Goal: Navigation & Orientation: Find specific page/section

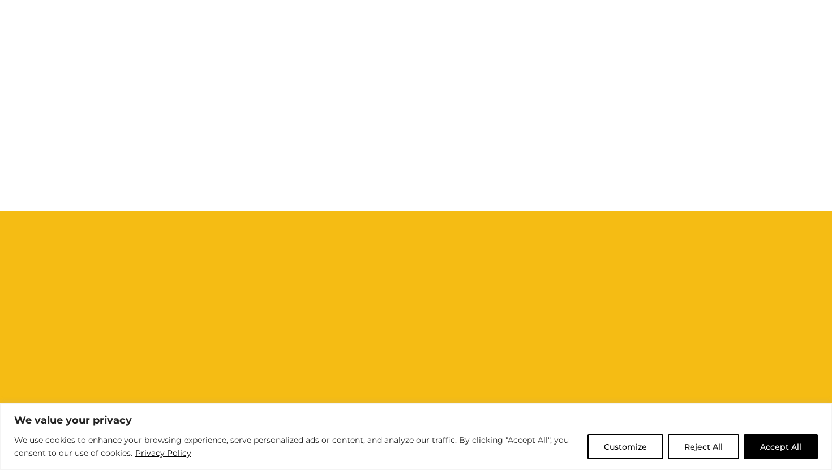
scroll to position [699, 0]
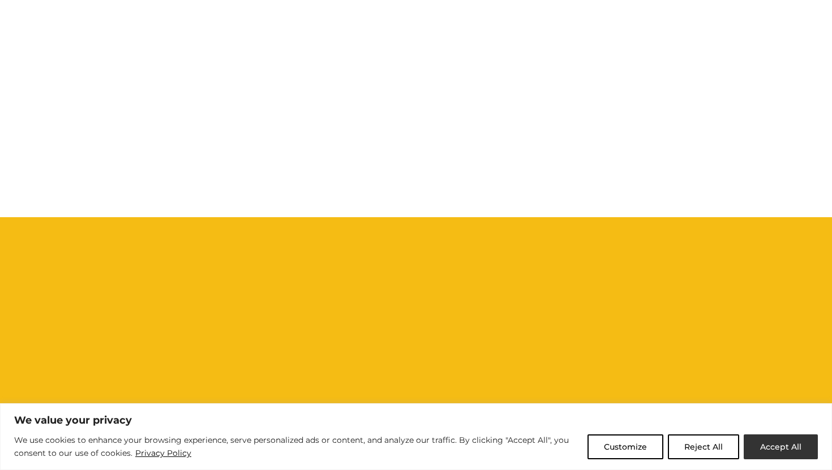
click at [776, 444] on button "Accept All" at bounding box center [780, 447] width 74 height 25
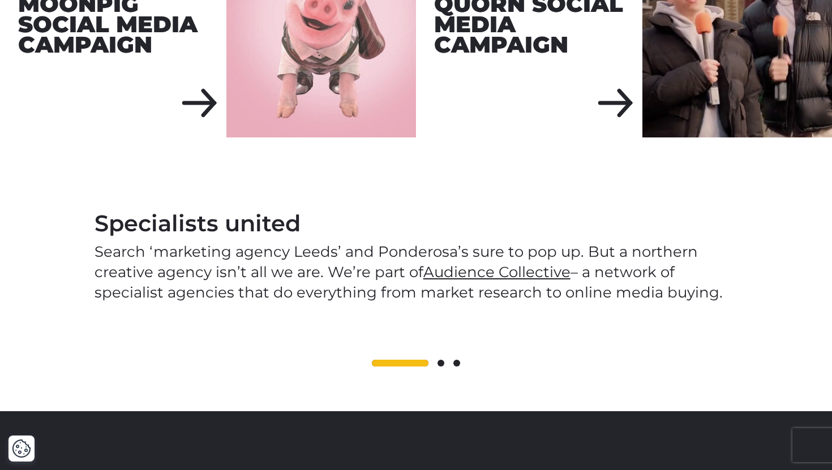
scroll to position [1729, 0]
click at [439, 359] on span at bounding box center [440, 362] width 7 height 7
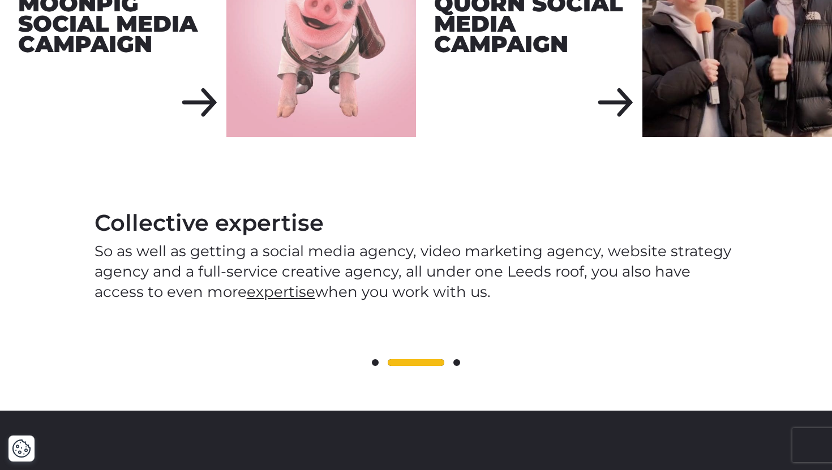
click at [458, 359] on span at bounding box center [456, 362] width 7 height 7
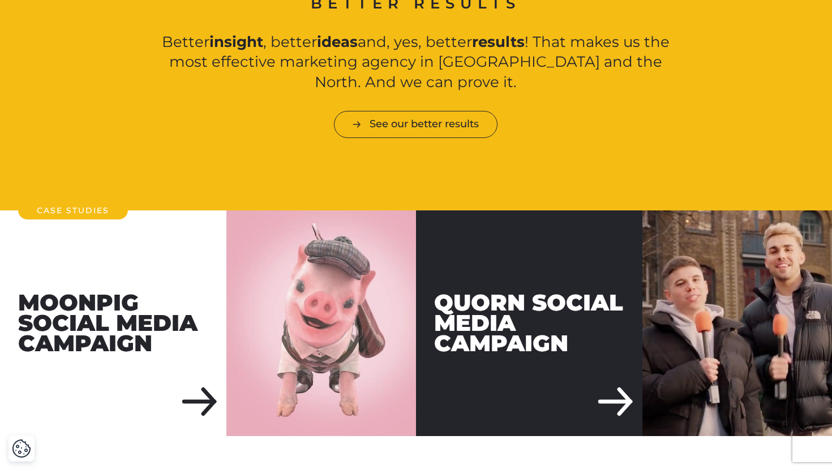
scroll to position [1223, 0]
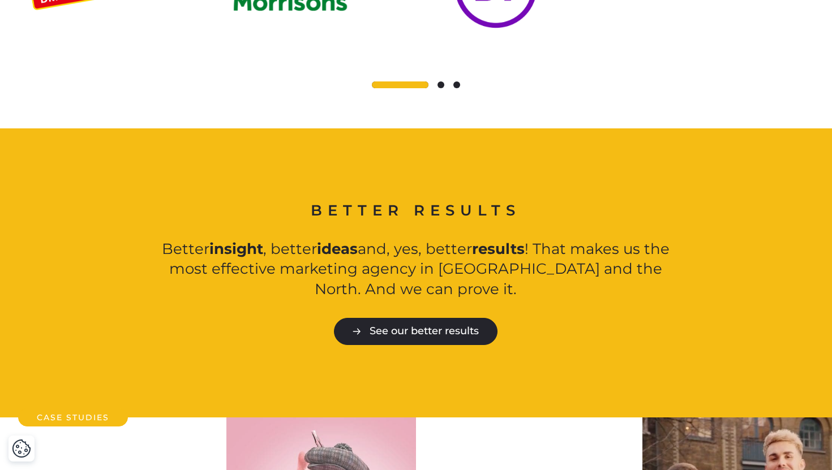
click at [394, 318] on link "See our better results" at bounding box center [416, 331] width 164 height 27
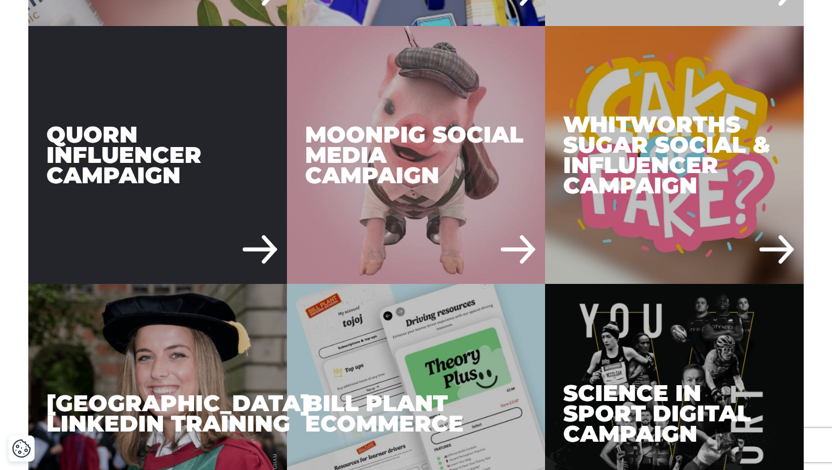
scroll to position [1908, 0]
